Goal: Information Seeking & Learning: Find specific fact

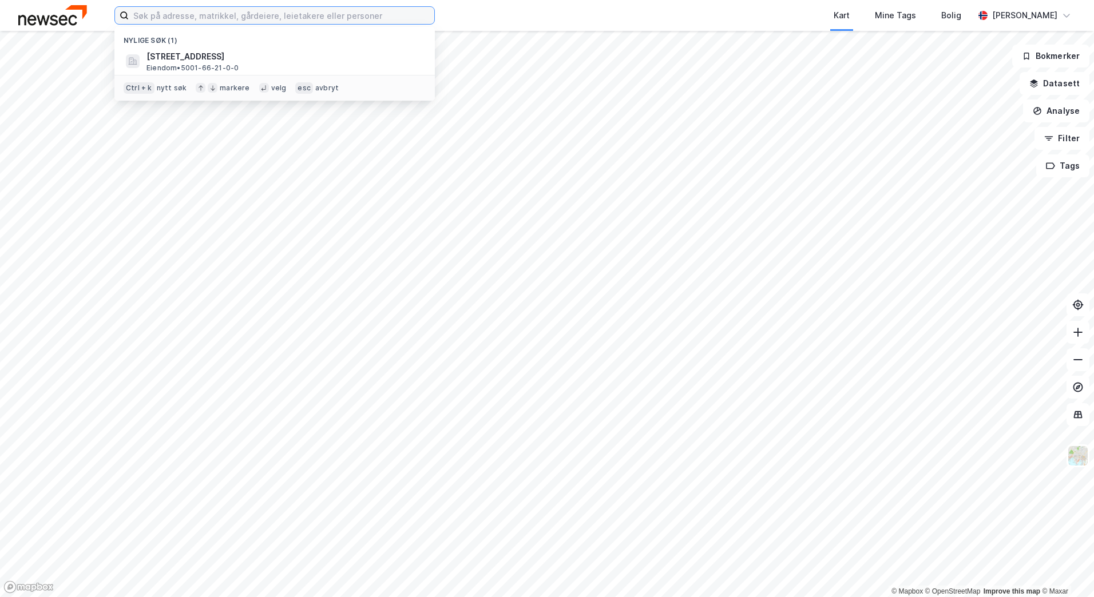
click at [280, 21] on input at bounding box center [282, 15] width 306 height 17
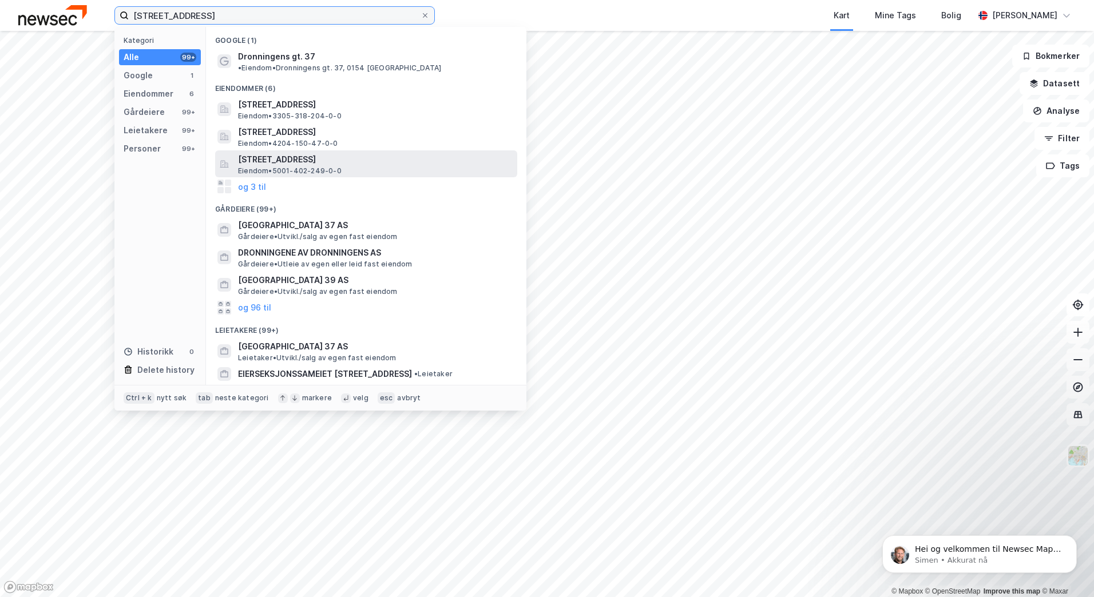
type input "[STREET_ADDRESS]"
click at [377, 153] on span "[STREET_ADDRESS]" at bounding box center [375, 160] width 275 height 14
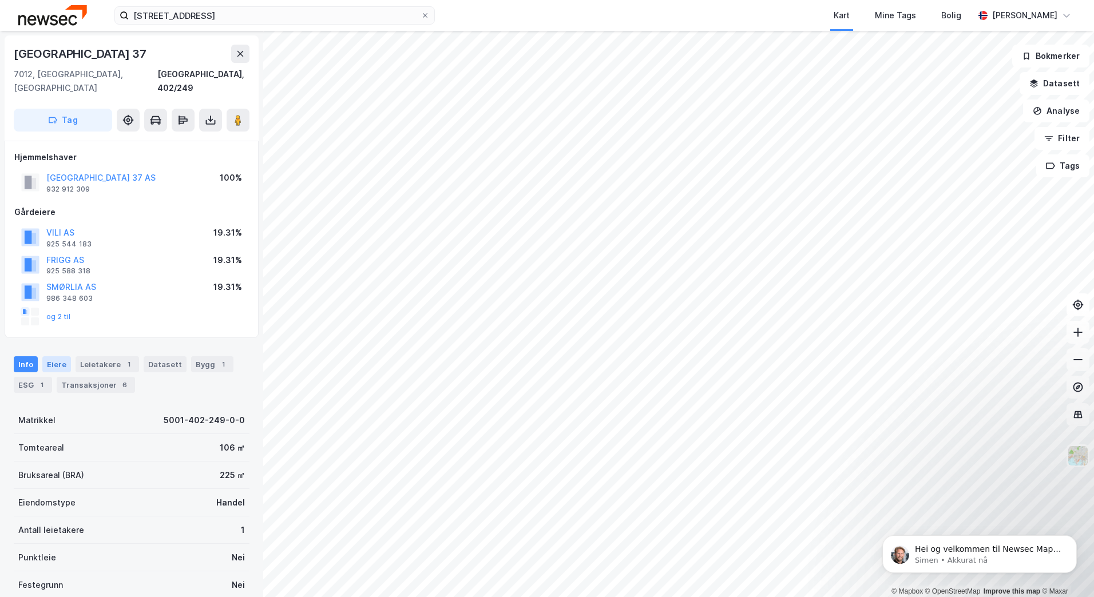
click at [65, 356] on div "Eiere" at bounding box center [56, 364] width 29 height 16
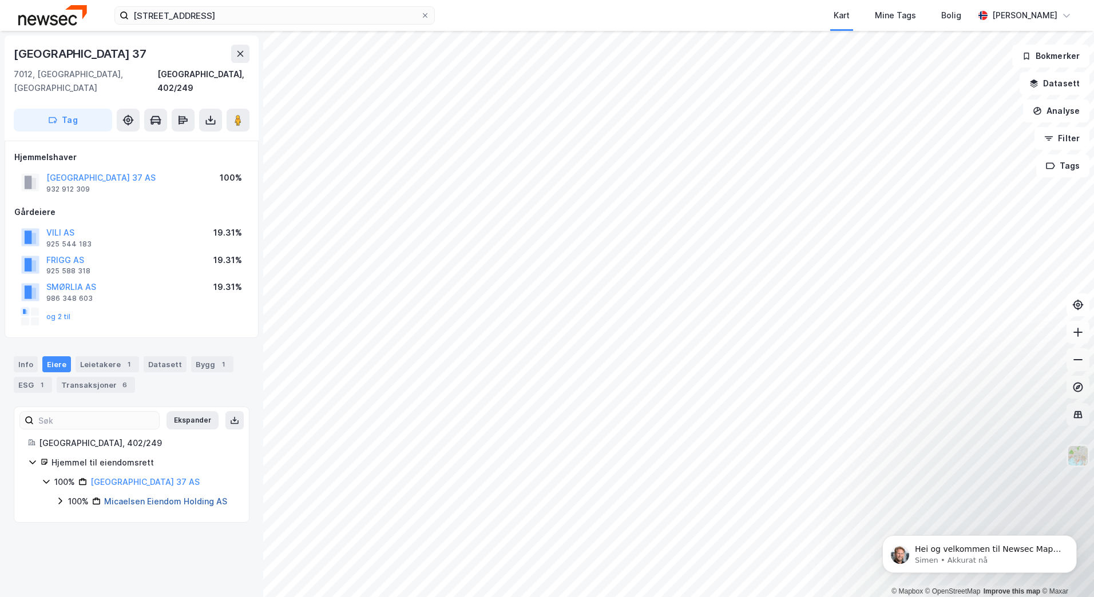
click at [133, 497] on link "Micaelsen Eiendom Holding AS" at bounding box center [165, 502] width 123 height 10
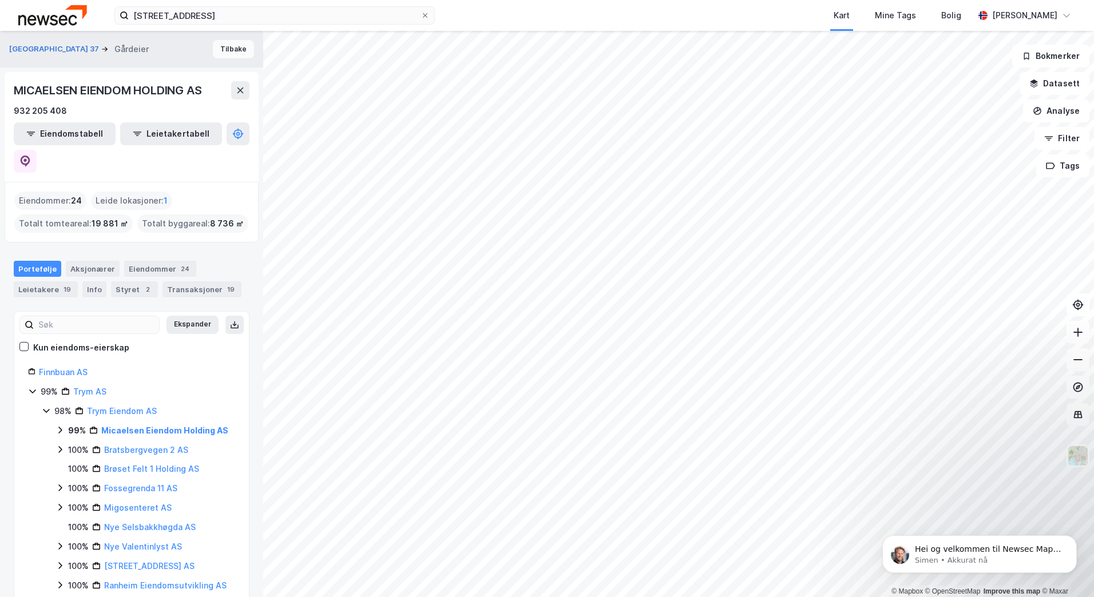
click at [224, 43] on button "Tilbake" at bounding box center [233, 49] width 41 height 18
